Goal: Task Accomplishment & Management: Manage account settings

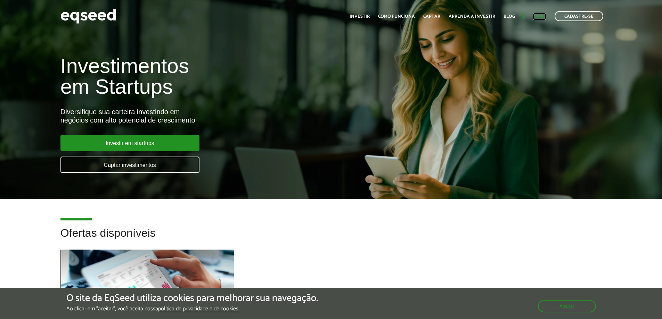
click at [538, 17] on link "Login" at bounding box center [540, 16] width 14 height 5
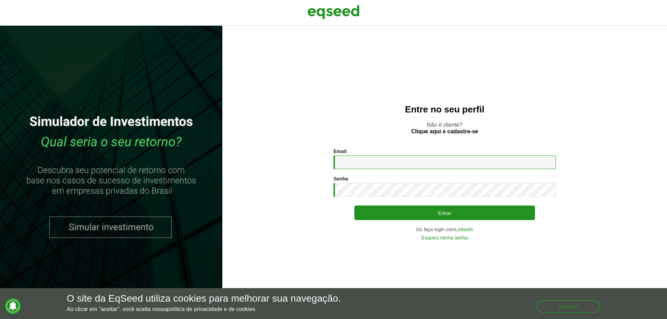
click at [352, 161] on input "Email *" at bounding box center [445, 163] width 222 height 14
type input "**********"
click at [355, 206] on button "Entrar" at bounding box center [445, 213] width 181 height 15
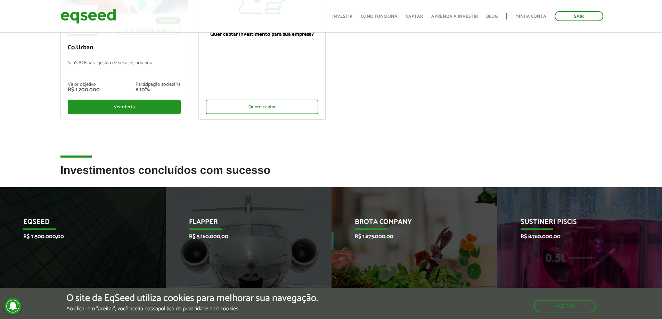
scroll to position [104, 0]
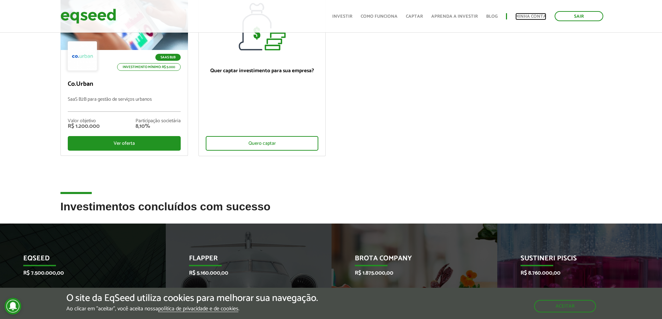
click at [523, 17] on link "Minha conta" at bounding box center [531, 16] width 31 height 5
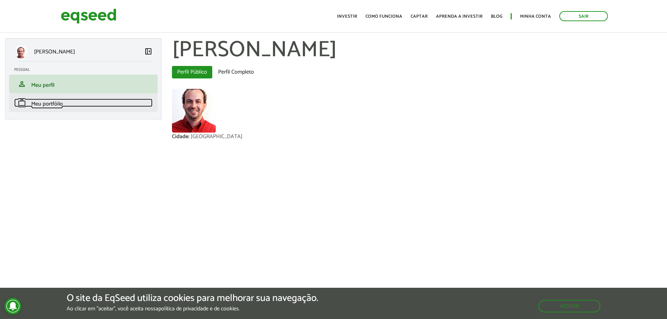
click at [45, 103] on span "Meu portfólio" at bounding box center [47, 103] width 32 height 9
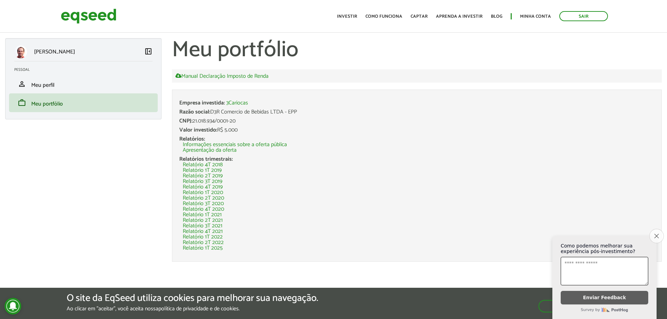
click at [660, 235] on button "Close survey" at bounding box center [657, 236] width 15 height 15
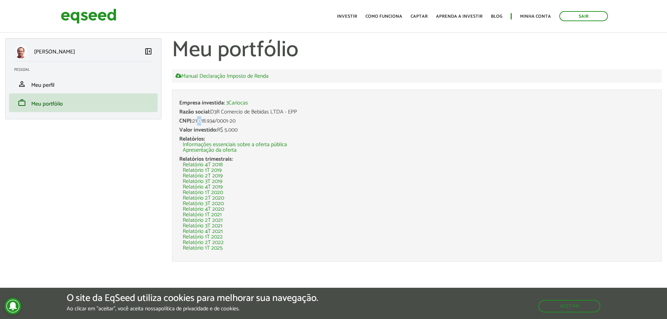
drag, startPoint x: 195, startPoint y: 121, endPoint x: 201, endPoint y: 120, distance: 5.3
click at [201, 120] on div "CNPJ: 21.018.934/0001-20" at bounding box center [417, 122] width 476 height 6
drag, startPoint x: 194, startPoint y: 119, endPoint x: 238, endPoint y: 119, distance: 44.2
click at [238, 119] on div "CNPJ: 21.018.934/0001-20" at bounding box center [417, 122] width 476 height 6
copy div "21.018.934/0001-20"
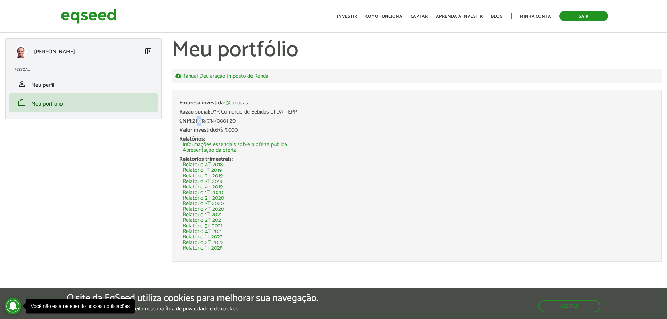
click at [580, 17] on link "Sair" at bounding box center [584, 16] width 49 height 10
